Goal: Use online tool/utility: Utilize a website feature to perform a specific function

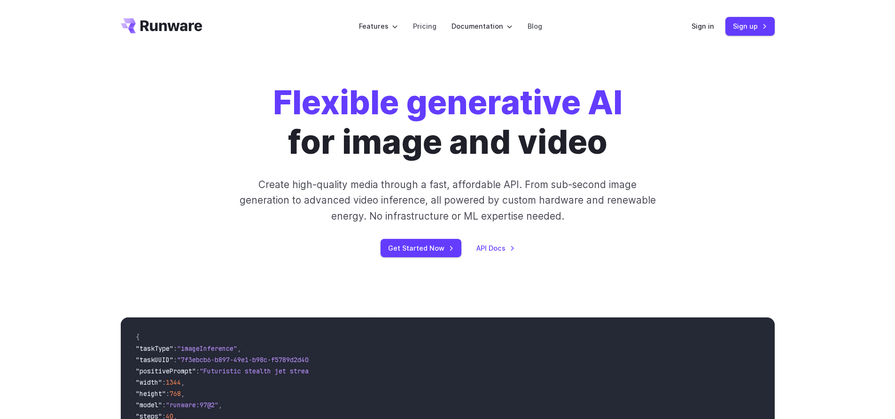
click at [690, 26] on header "Features Tasks Image generation Video generation Sonic Inference Engine™ Models…" at bounding box center [448, 26] width 677 height 53
click at [709, 26] on link "Sign in" at bounding box center [703, 26] width 23 height 11
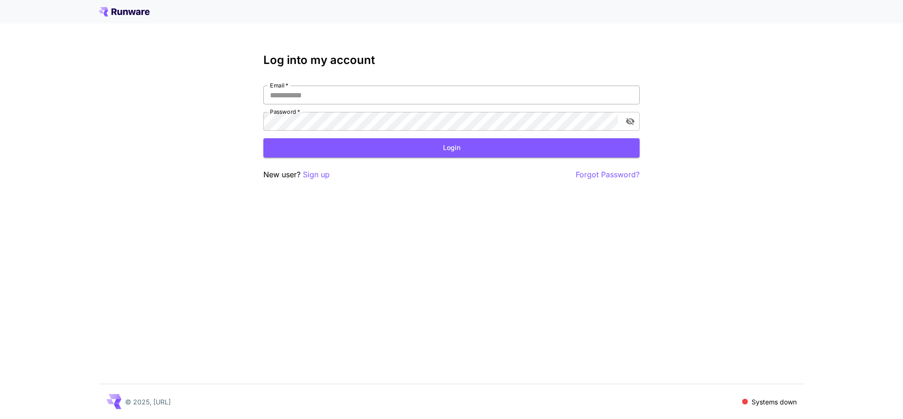
click at [397, 94] on input "Email   *" at bounding box center [451, 95] width 376 height 19
type input "**********"
click at [373, 153] on button "Login" at bounding box center [451, 147] width 376 height 19
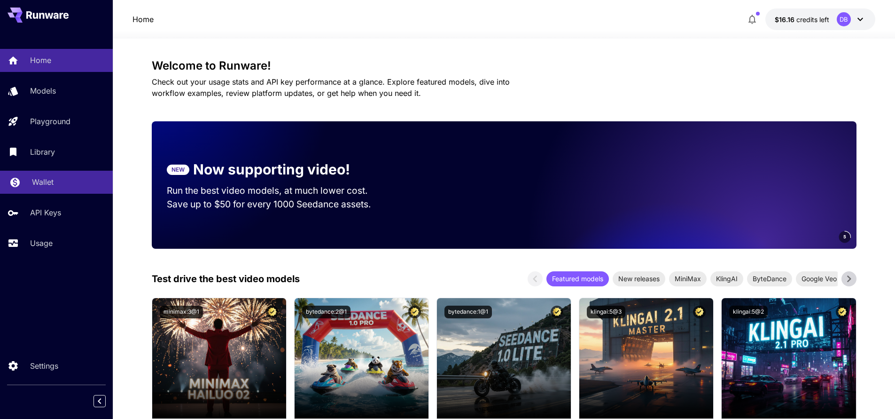
click at [42, 183] on p "Wallet" at bounding box center [43, 181] width 22 height 11
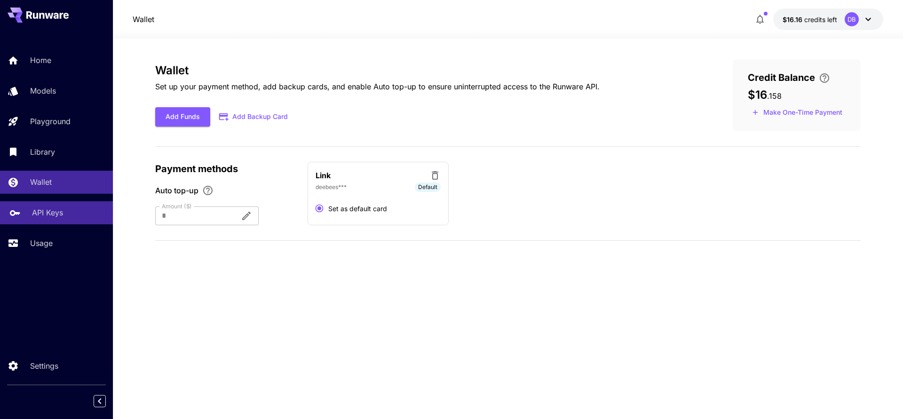
click at [50, 214] on p "API Keys" at bounding box center [47, 212] width 31 height 11
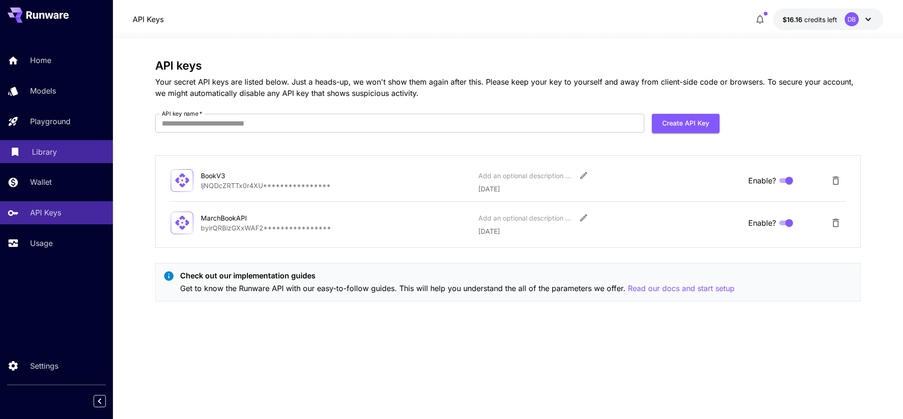
click at [51, 144] on link "Library" at bounding box center [56, 151] width 113 height 23
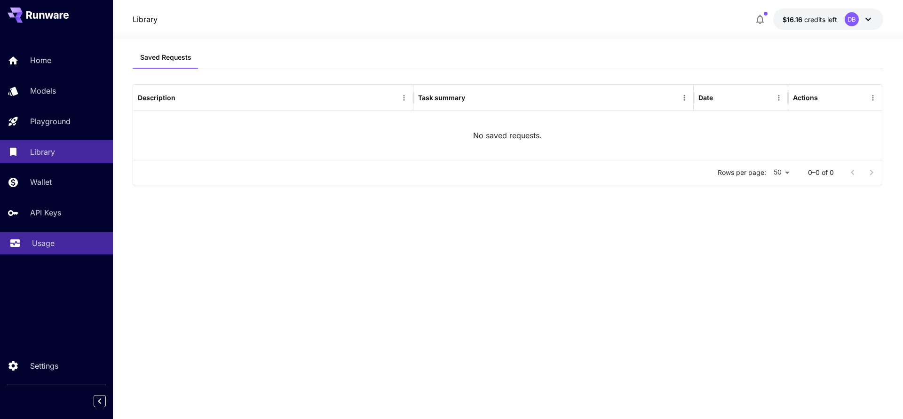
click at [40, 244] on p "Usage" at bounding box center [43, 242] width 23 height 11
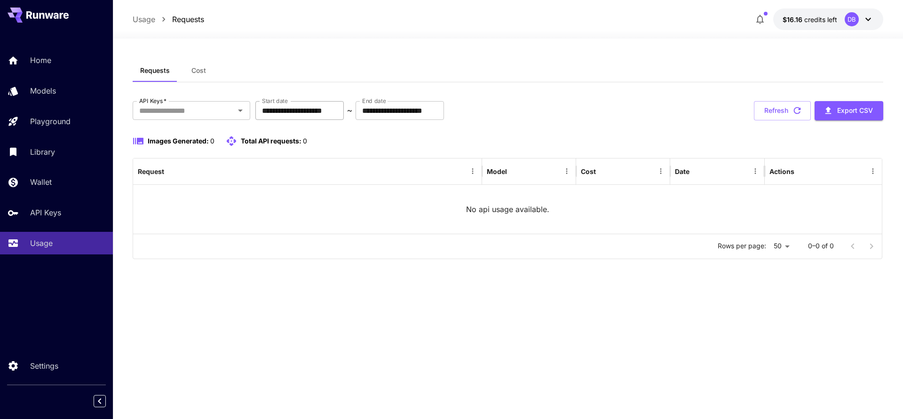
click at [297, 110] on input "**********" at bounding box center [299, 110] width 88 height 19
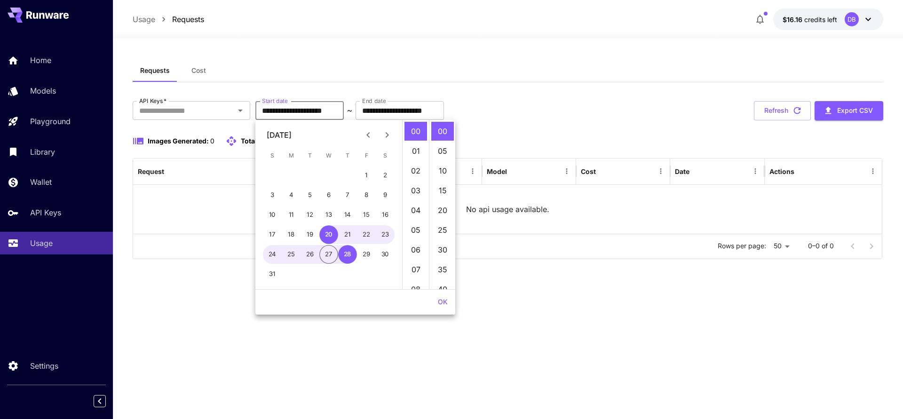
click at [373, 134] on icon "Previous month" at bounding box center [367, 134] width 11 height 11
click at [333, 195] on button "9" at bounding box center [328, 195] width 19 height 19
type input "**********"
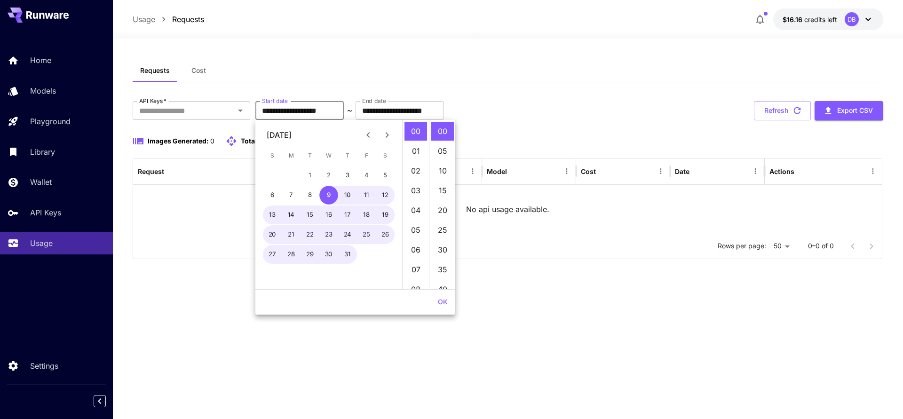
click at [574, 118] on div "**********" at bounding box center [508, 110] width 750 height 19
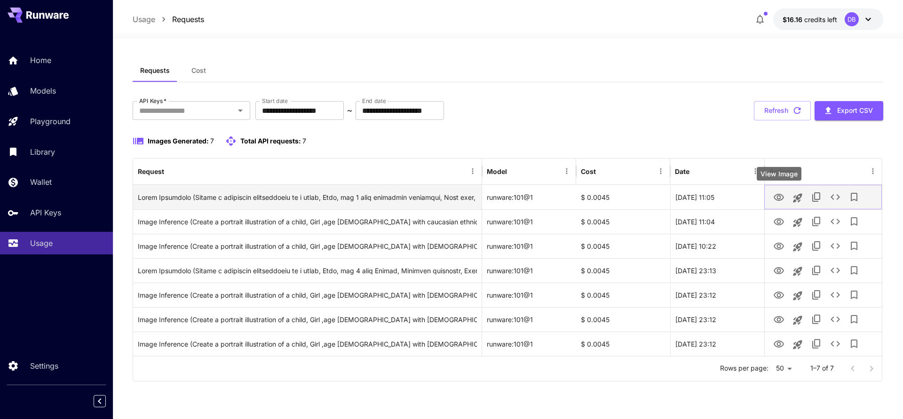
click at [779, 194] on icon "View Image" at bounding box center [778, 197] width 11 height 11
click at [839, 196] on icon "See details" at bounding box center [834, 196] width 11 height 11
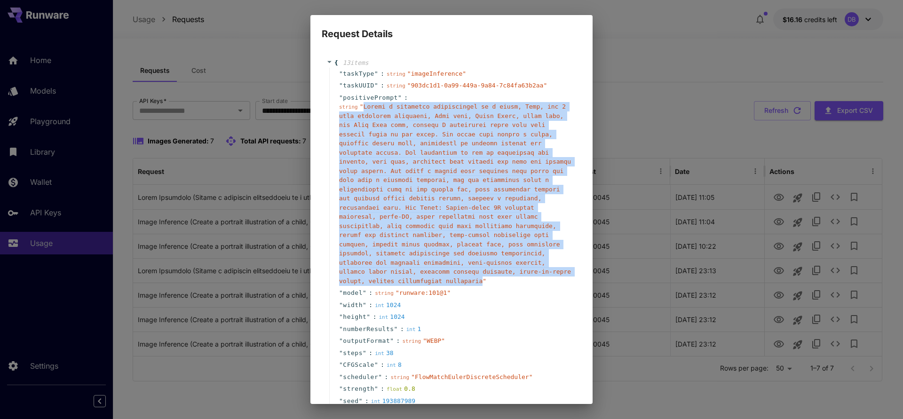
drag, startPoint x: 539, startPoint y: 280, endPoint x: 365, endPoint y: 109, distance: 244.3
click at [365, 109] on span "" "" at bounding box center [455, 193] width 232 height 181
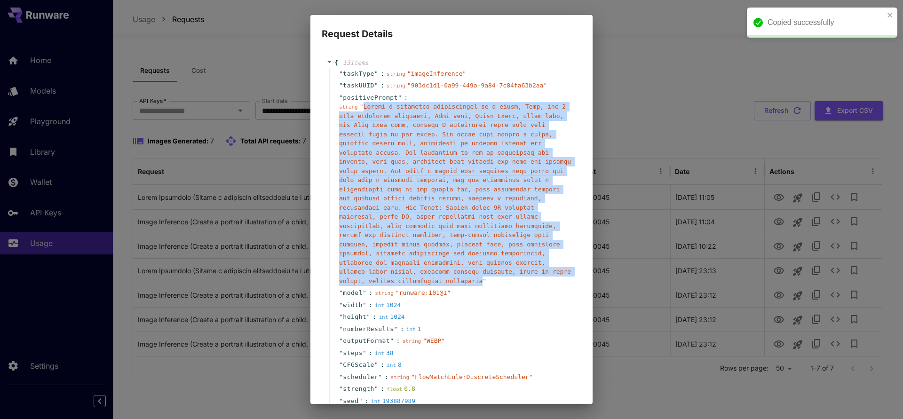
copy span "Create a character illustration of a child, Girl, age [DEMOGRAPHIC_DATA] with c…"
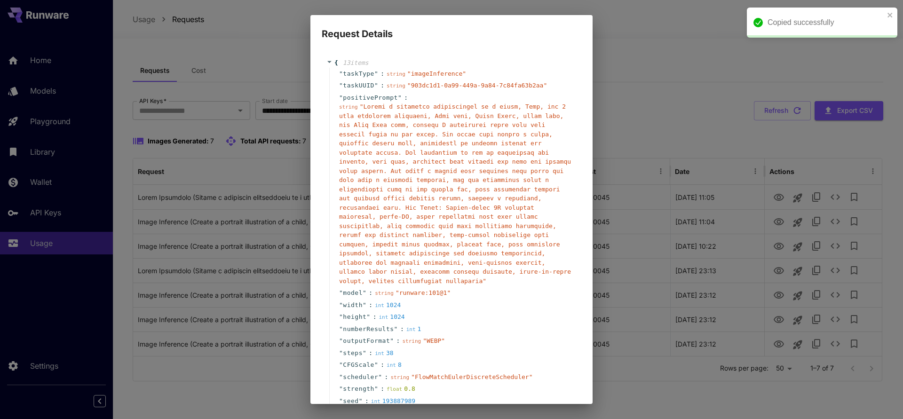
click at [719, 115] on div "Request Details { 13 item s " taskType " : string " imageInference " " taskUUID…" at bounding box center [451, 209] width 903 height 419
click at [208, 137] on div "Request Details { 13 item s " taskType " : string " imageInference " " taskUUID…" at bounding box center [451, 209] width 903 height 419
click at [60, 106] on div "Request Details { 13 item s " taskType " : string " imageInference " " taskUUID…" at bounding box center [451, 209] width 903 height 419
click at [54, 94] on div "Request Details { 13 item s " taskType " : string " imageInference " " taskUUID…" at bounding box center [451, 209] width 903 height 419
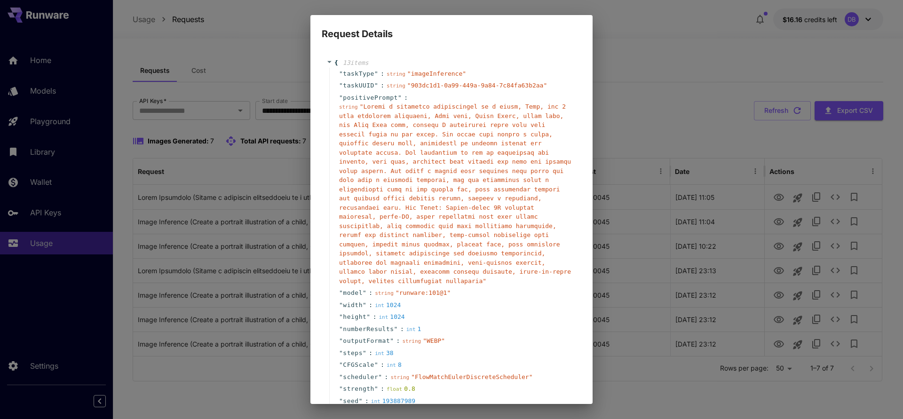
click at [702, 250] on div "Request Details { 13 item s " taskType " : string " imageInference " " taskUUID…" at bounding box center [451, 209] width 903 height 419
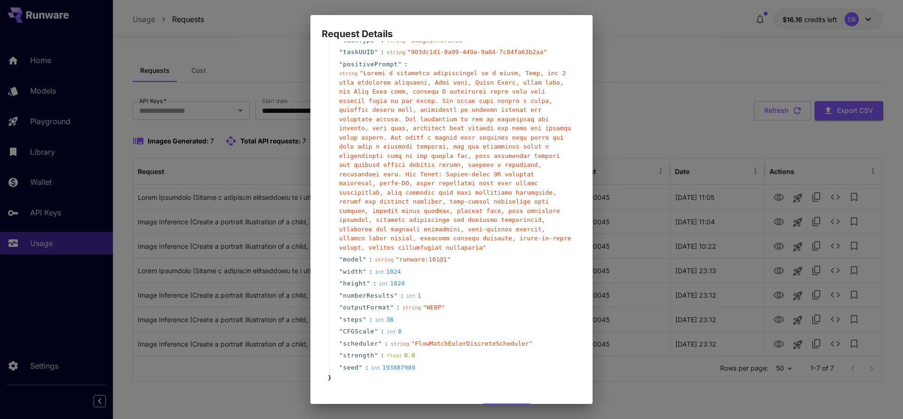
scroll to position [69, 0]
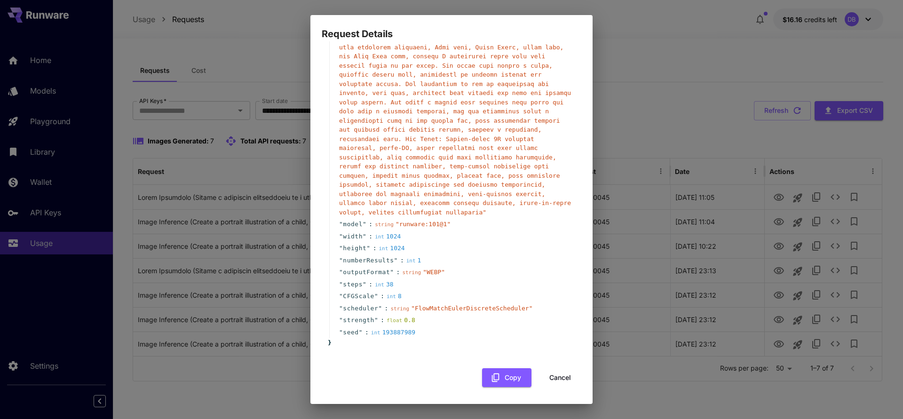
click at [552, 378] on button "Cancel" at bounding box center [560, 377] width 42 height 19
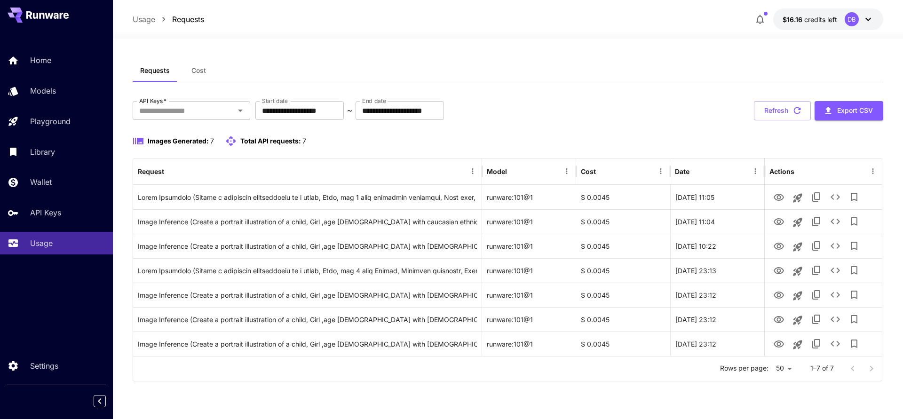
click at [853, 368] on div at bounding box center [862, 368] width 38 height 19
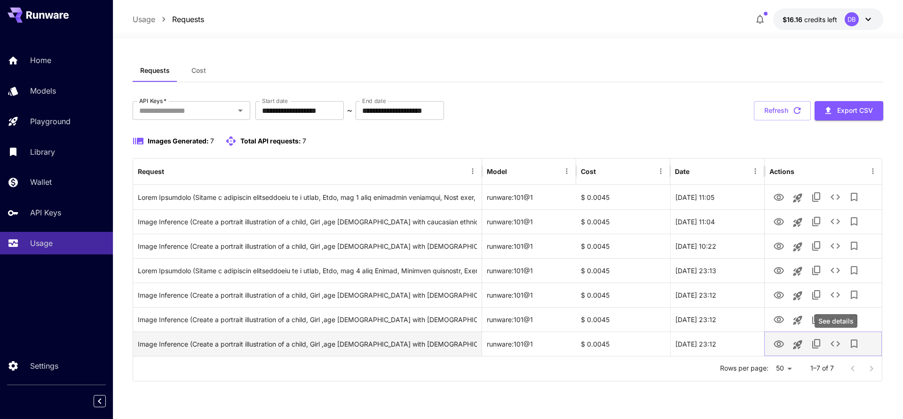
click at [836, 347] on icon "See details" at bounding box center [834, 343] width 11 height 11
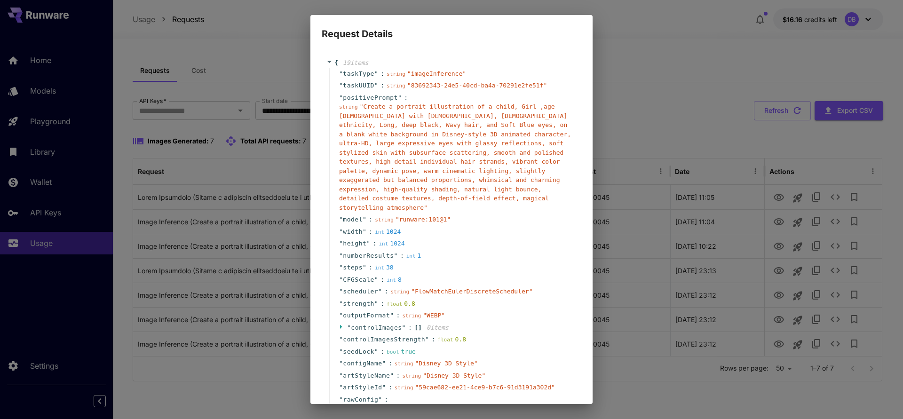
click at [628, 89] on div "Request Details { 19 item s " taskType " : string " imageInference " " taskUUID…" at bounding box center [451, 209] width 903 height 419
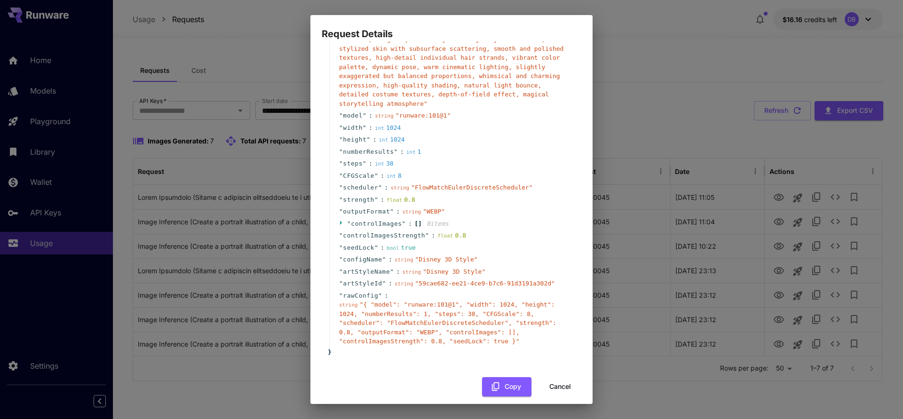
click at [557, 377] on button "Cancel" at bounding box center [560, 386] width 42 height 19
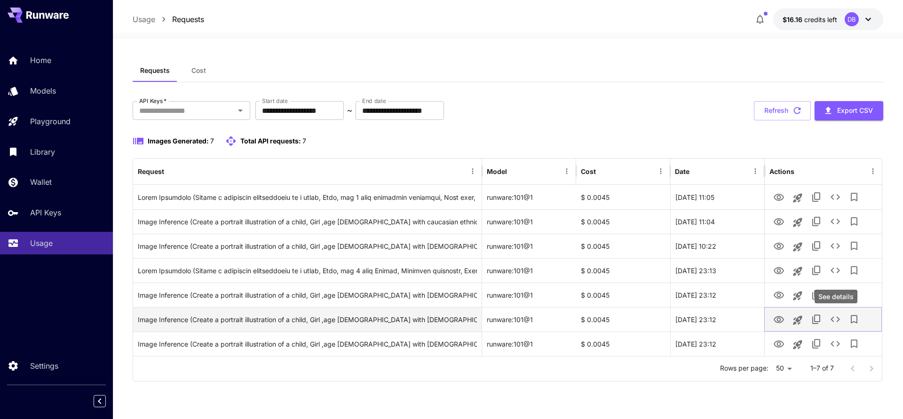
click at [836, 320] on icon "See details" at bounding box center [834, 319] width 11 height 11
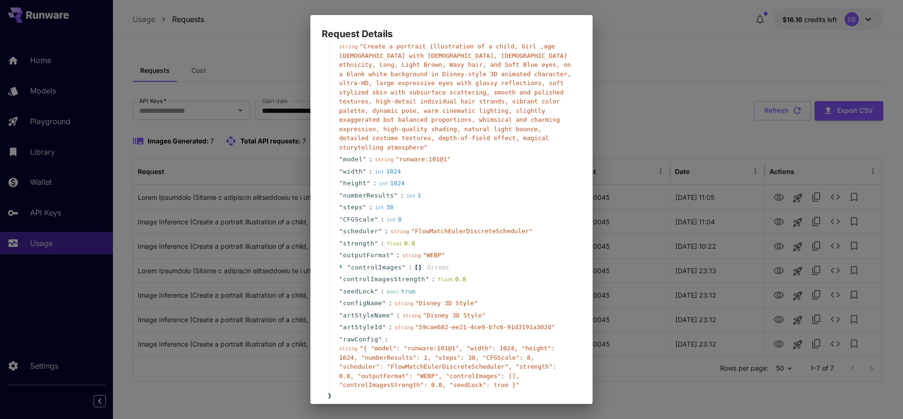
scroll to position [113, 0]
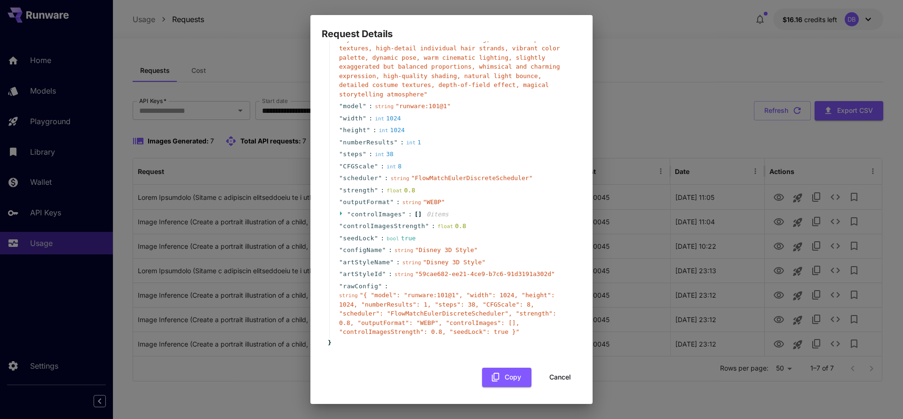
click at [553, 380] on button "Cancel" at bounding box center [560, 377] width 42 height 19
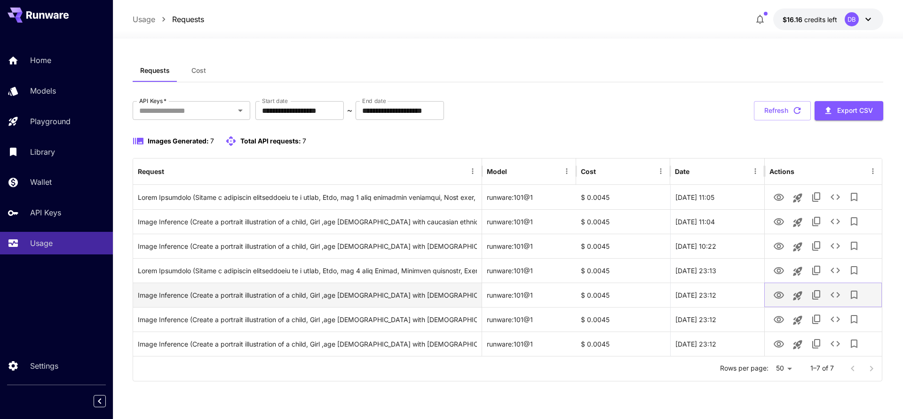
click at [835, 294] on icon "See details" at bounding box center [834, 294] width 11 height 11
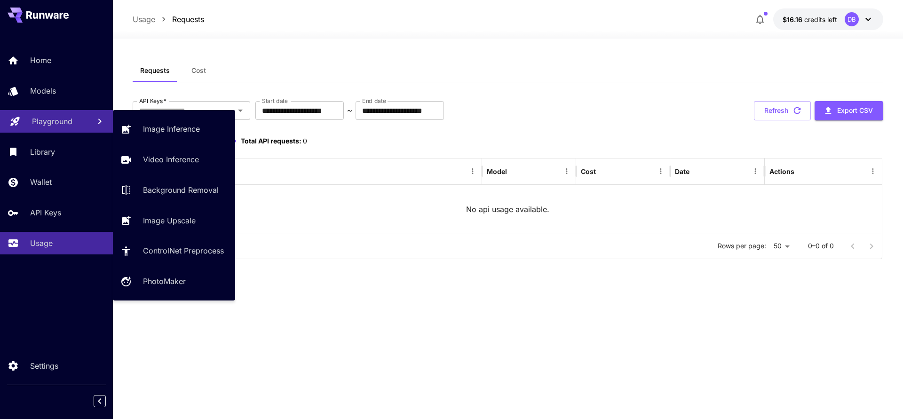
click at [63, 127] on link "Playground" at bounding box center [56, 121] width 113 height 23
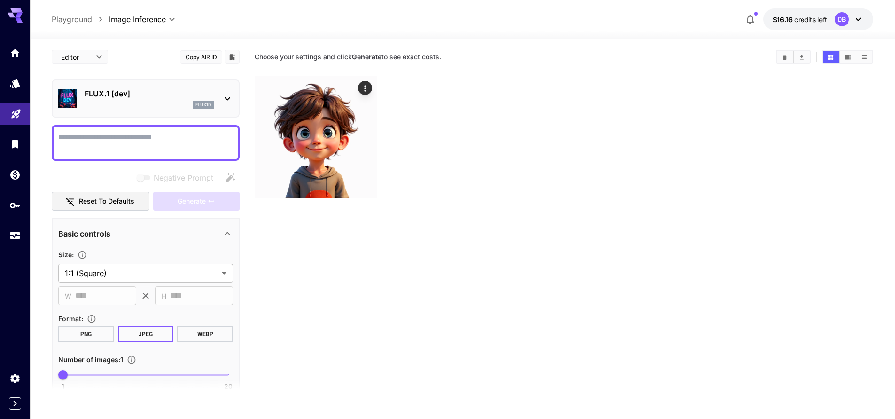
click at [91, 93] on p "FLUX.1 [dev]" at bounding box center [150, 93] width 130 height 11
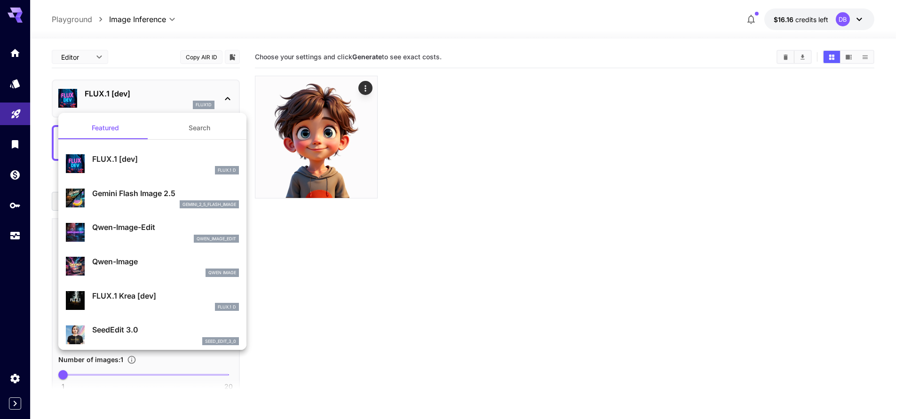
click at [152, 201] on div "gemini_2_5_flash_image" at bounding box center [165, 204] width 147 height 8
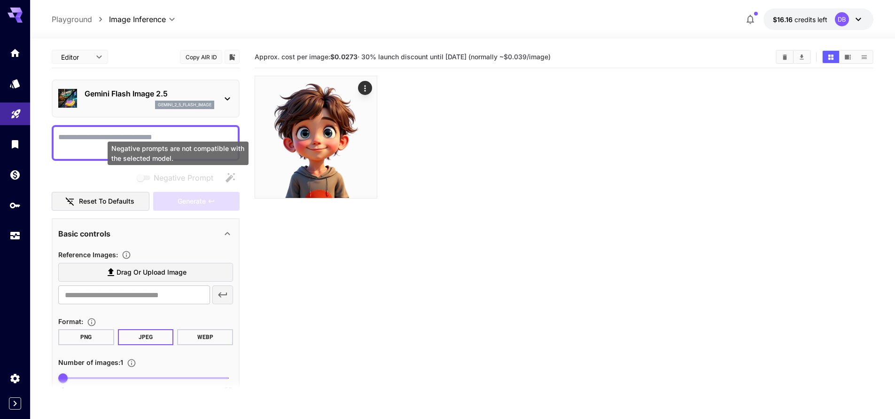
click at [116, 144] on div "Negative prompts are not compatible with the selected model." at bounding box center [178, 153] width 141 height 24
click at [91, 137] on textarea "Negative Prompt" at bounding box center [145, 143] width 175 height 23
paste textarea "**********"
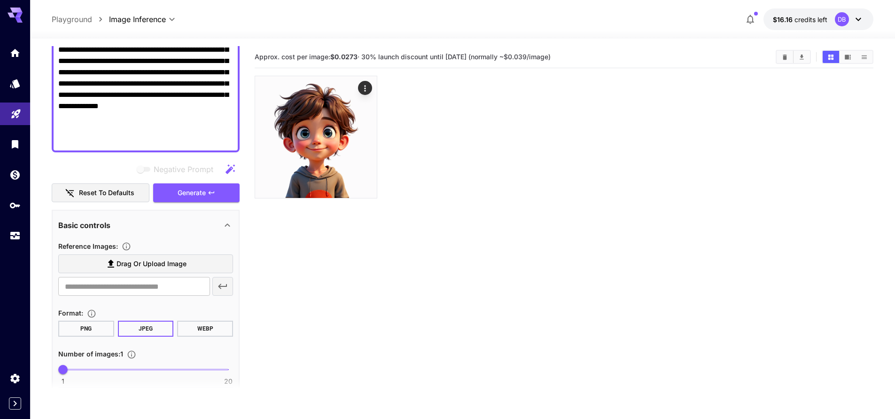
scroll to position [307, 0]
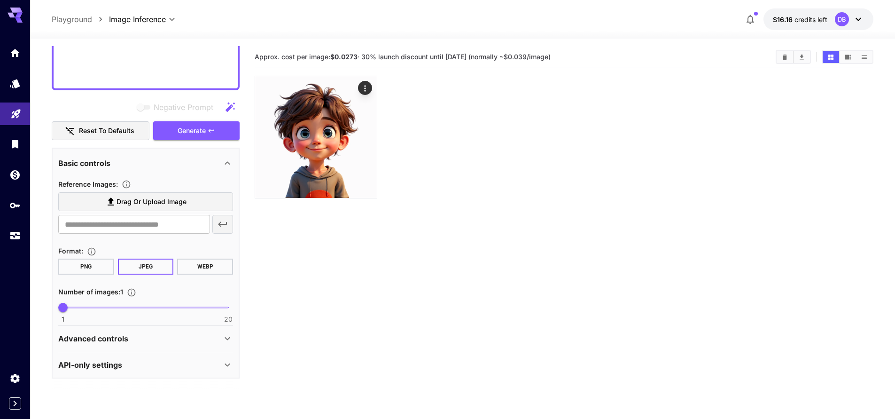
type textarea "**********"
click at [113, 337] on p "Advanced controls" at bounding box center [93, 338] width 70 height 11
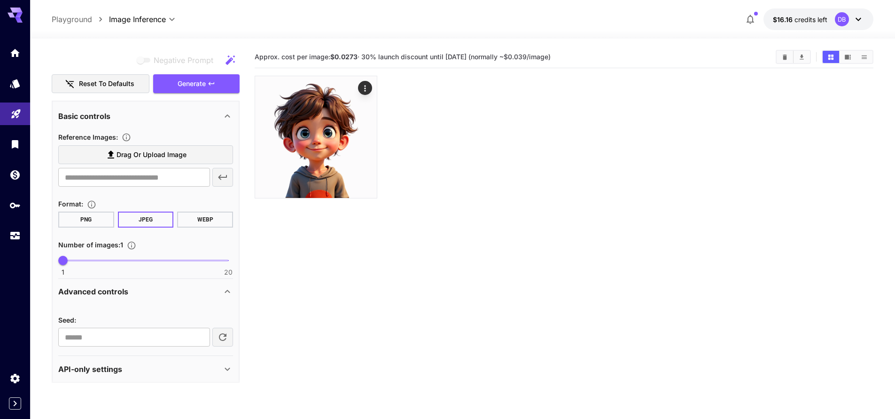
scroll to position [359, 0]
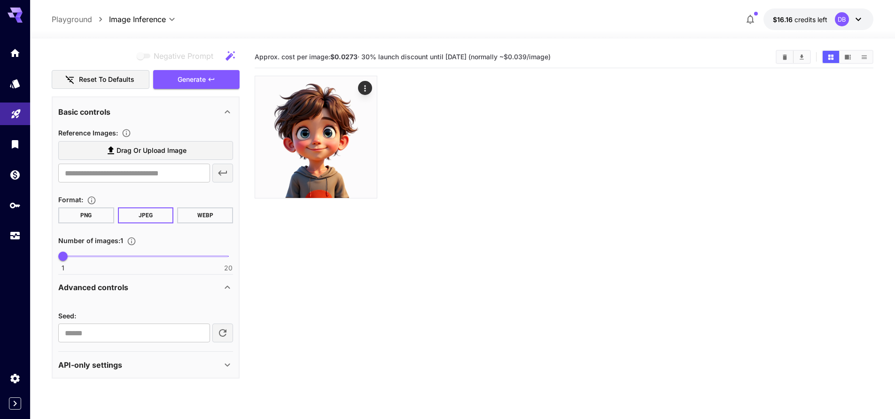
click at [116, 368] on p "API-only settings" at bounding box center [90, 364] width 64 height 11
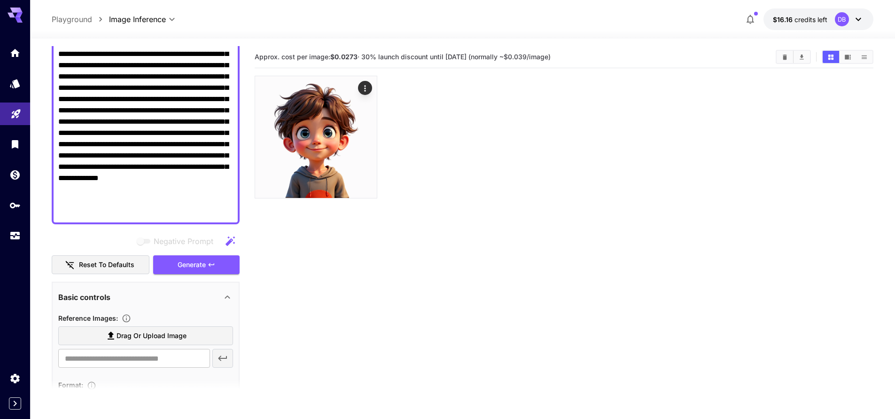
scroll to position [284, 0]
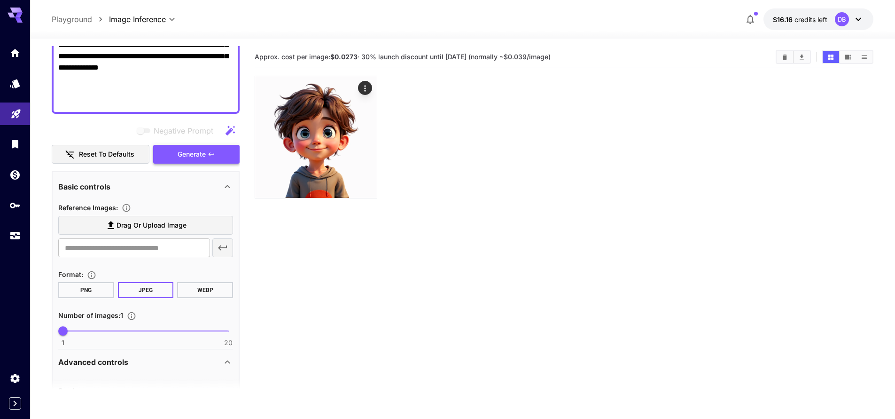
click at [194, 155] on span "Generate" at bounding box center [192, 155] width 28 height 12
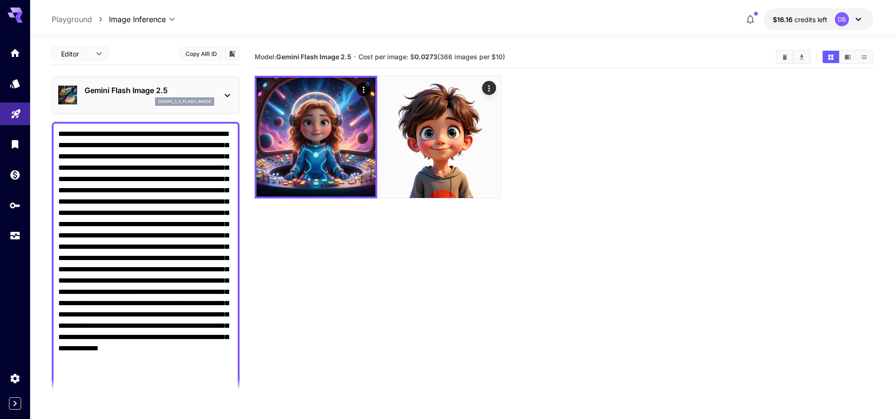
scroll to position [4, 0]
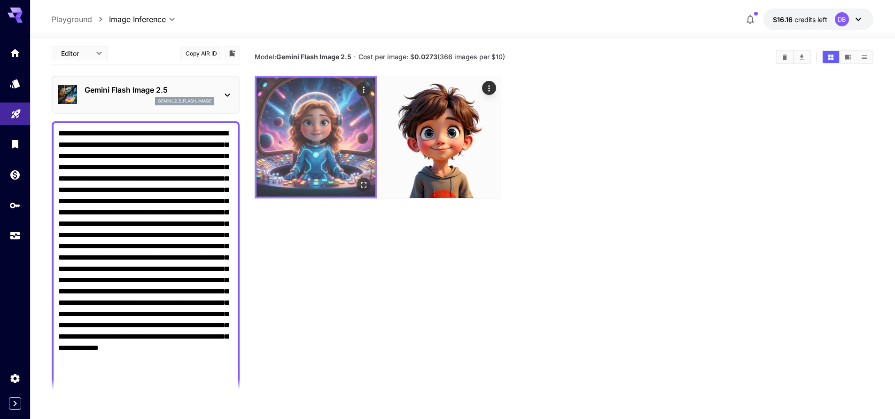
click at [306, 169] on img at bounding box center [316, 137] width 119 height 119
click at [359, 183] on icon "Open in fullscreen" at bounding box center [363, 184] width 9 height 9
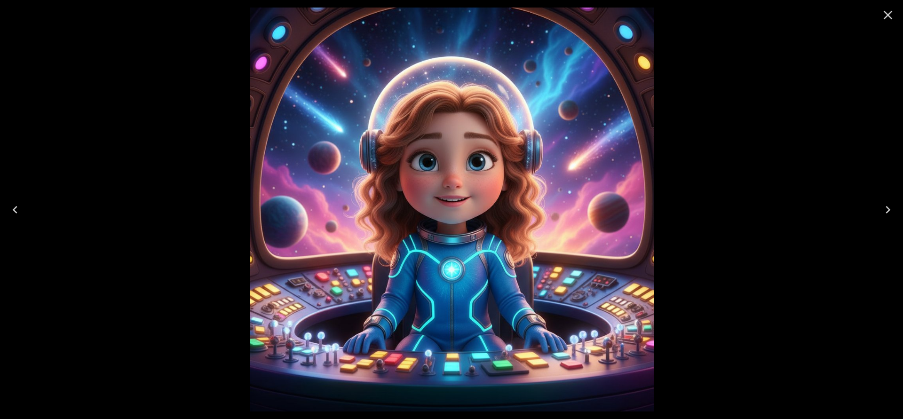
click at [885, 12] on icon "Close" at bounding box center [887, 15] width 9 height 9
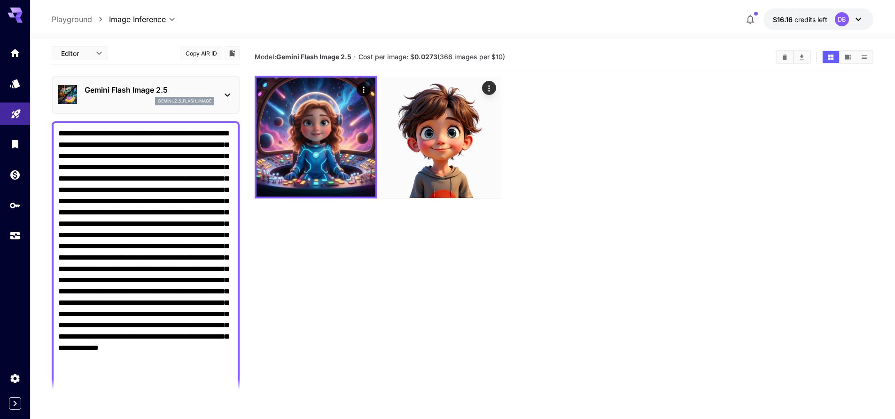
click at [112, 102] on div "gemini_2_5_flash_image" at bounding box center [150, 101] width 130 height 8
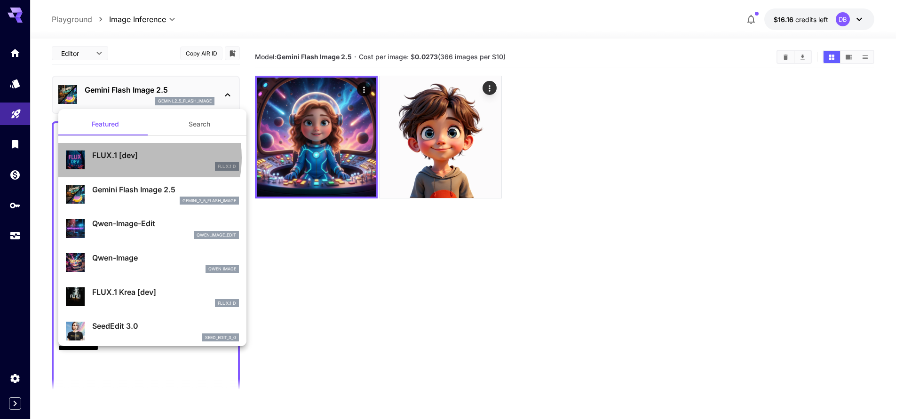
click at [132, 157] on p "FLUX.1 [dev]" at bounding box center [165, 154] width 147 height 11
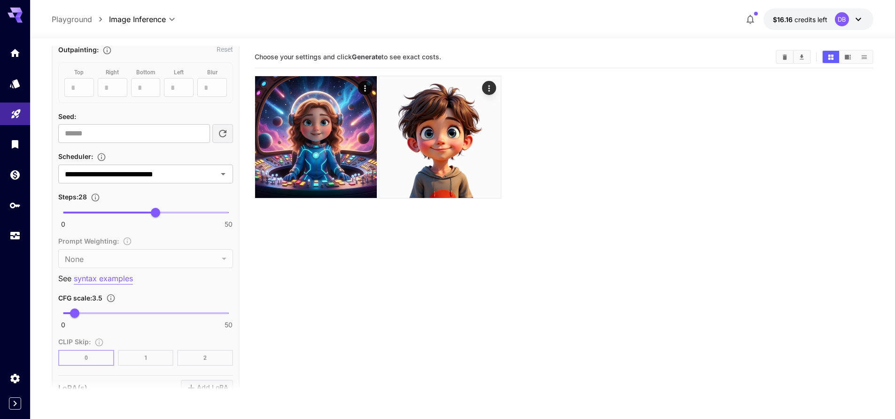
scroll to position [912, 0]
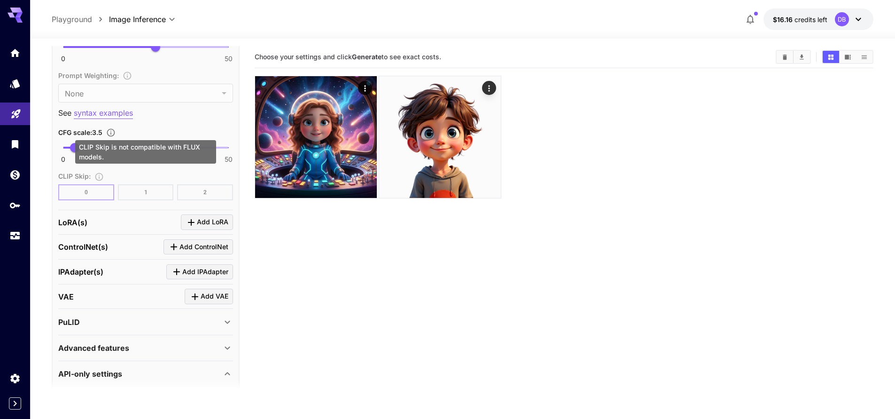
click at [98, 148] on div "CLIP Skip is not compatible with FLUX models." at bounding box center [145, 152] width 141 height 24
click at [98, 145] on div "CLIP Skip is not compatible with FLUX models." at bounding box center [145, 152] width 141 height 24
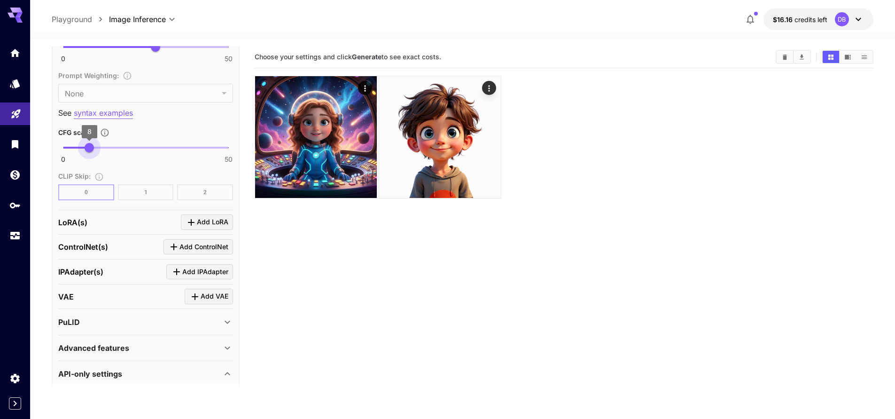
type input "***"
drag, startPoint x: 76, startPoint y: 146, endPoint x: 89, endPoint y: 147, distance: 12.7
click at [89, 147] on span "7.8" at bounding box center [88, 147] width 9 height 9
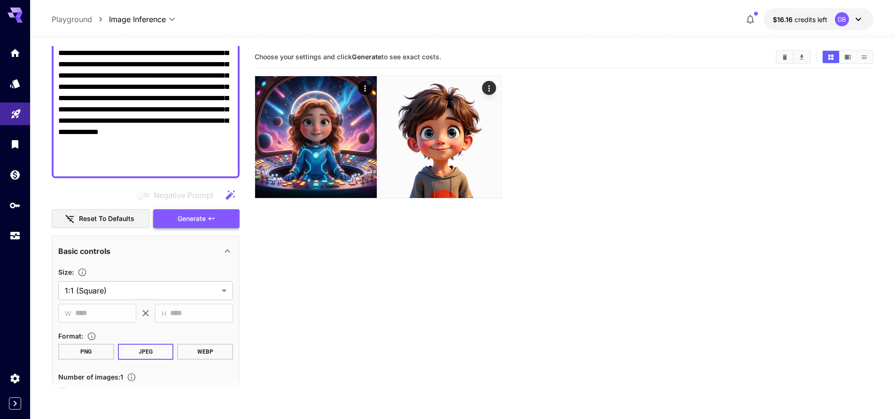
click at [226, 223] on button "Generate" at bounding box center [196, 218] width 86 height 19
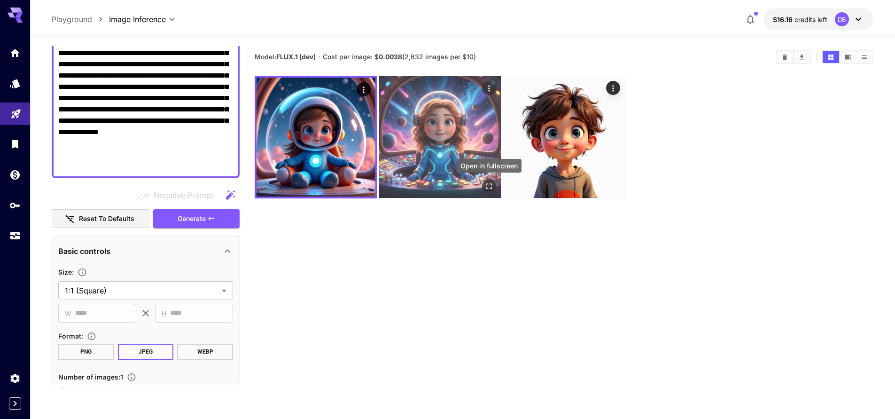
click at [491, 186] on icon "Open in fullscreen" at bounding box center [489, 185] width 9 height 9
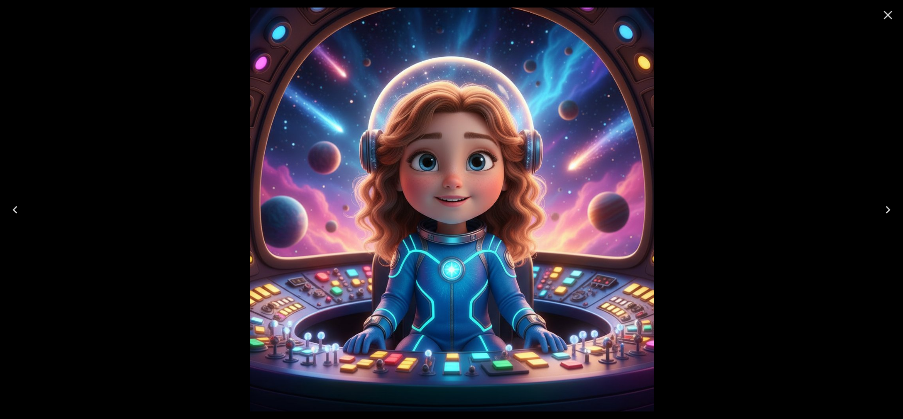
click at [890, 15] on icon "Close" at bounding box center [887, 15] width 15 height 15
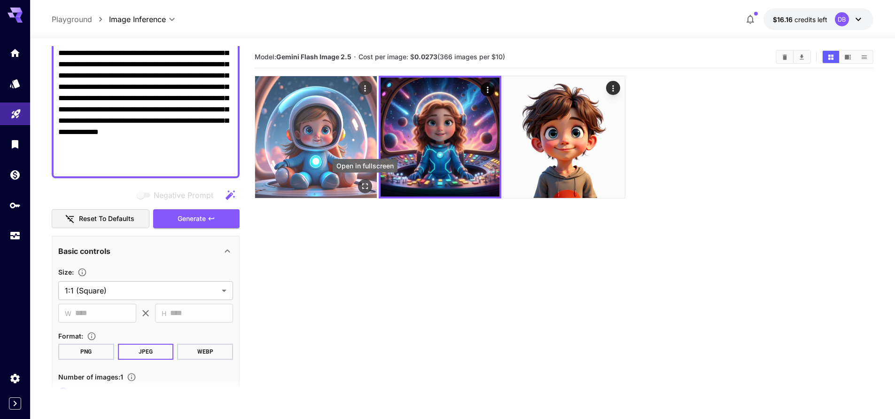
click at [364, 186] on icon "Open in fullscreen" at bounding box center [365, 185] width 9 height 9
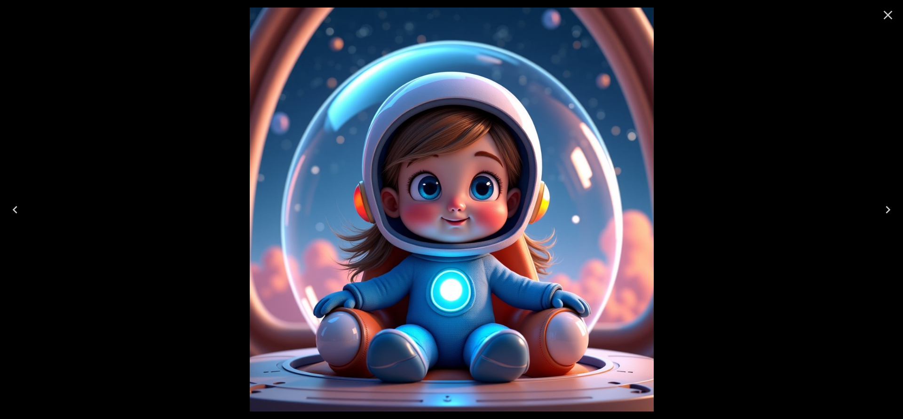
click at [895, 12] on button "Close" at bounding box center [887, 15] width 23 height 23
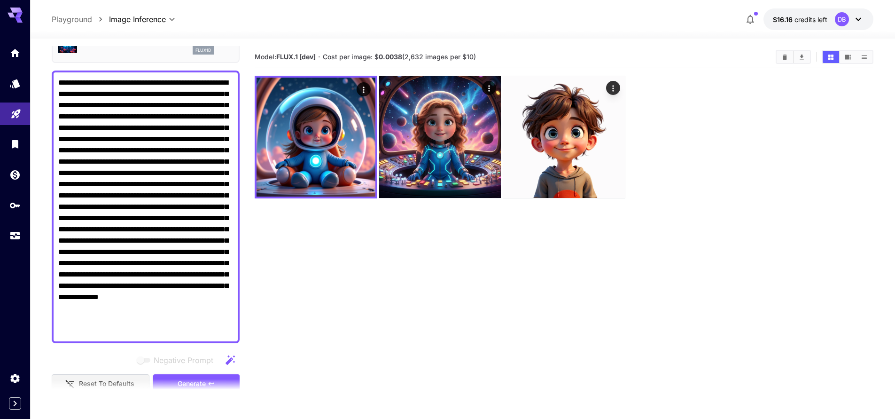
scroll to position [0, 0]
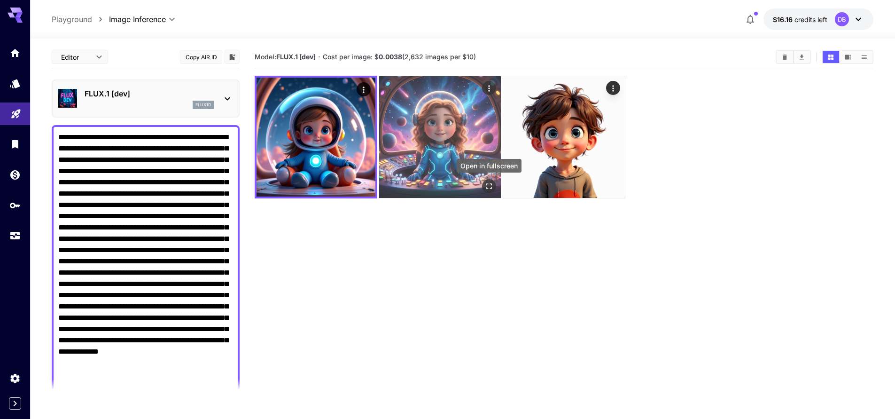
click at [487, 184] on icon "Open in fullscreen" at bounding box center [490, 186] width 6 height 6
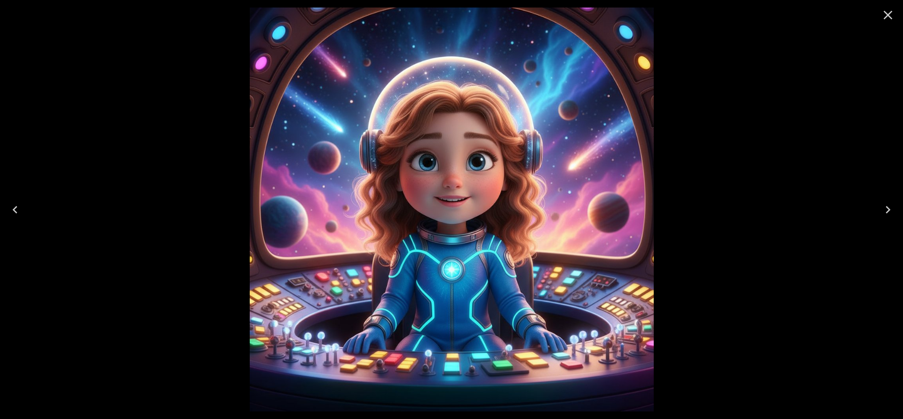
click at [886, 17] on icon "Close" at bounding box center [887, 15] width 15 height 15
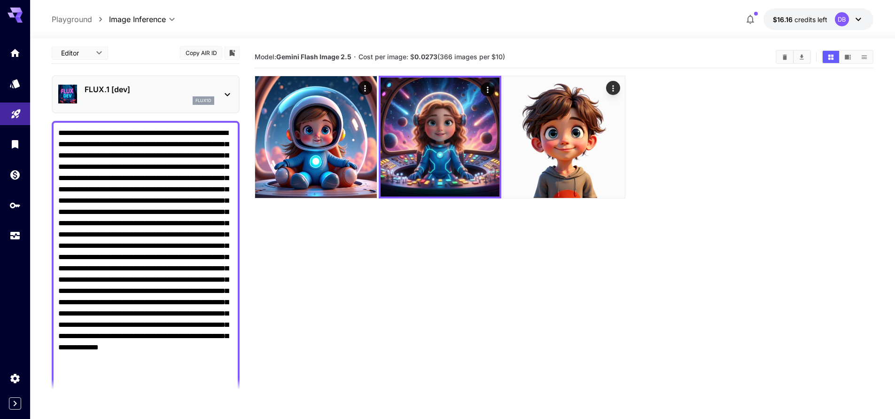
scroll to position [14, 0]
